Goal: Task Accomplishment & Management: Manage account settings

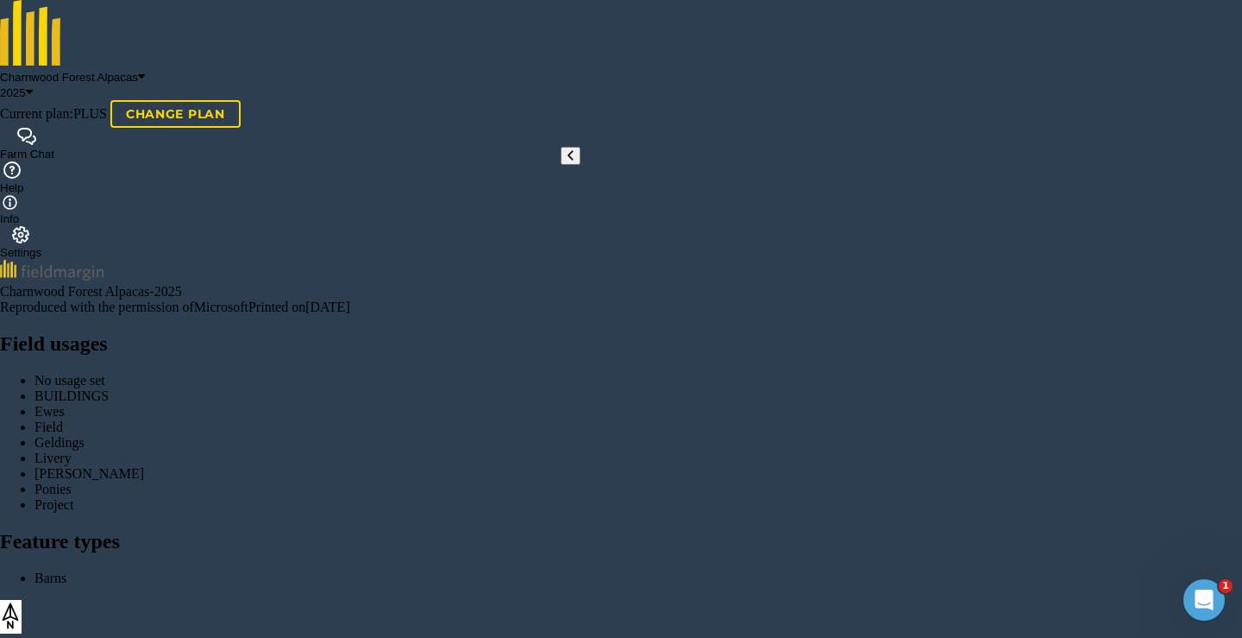
type input "2"
